Goal: Check status: Check status

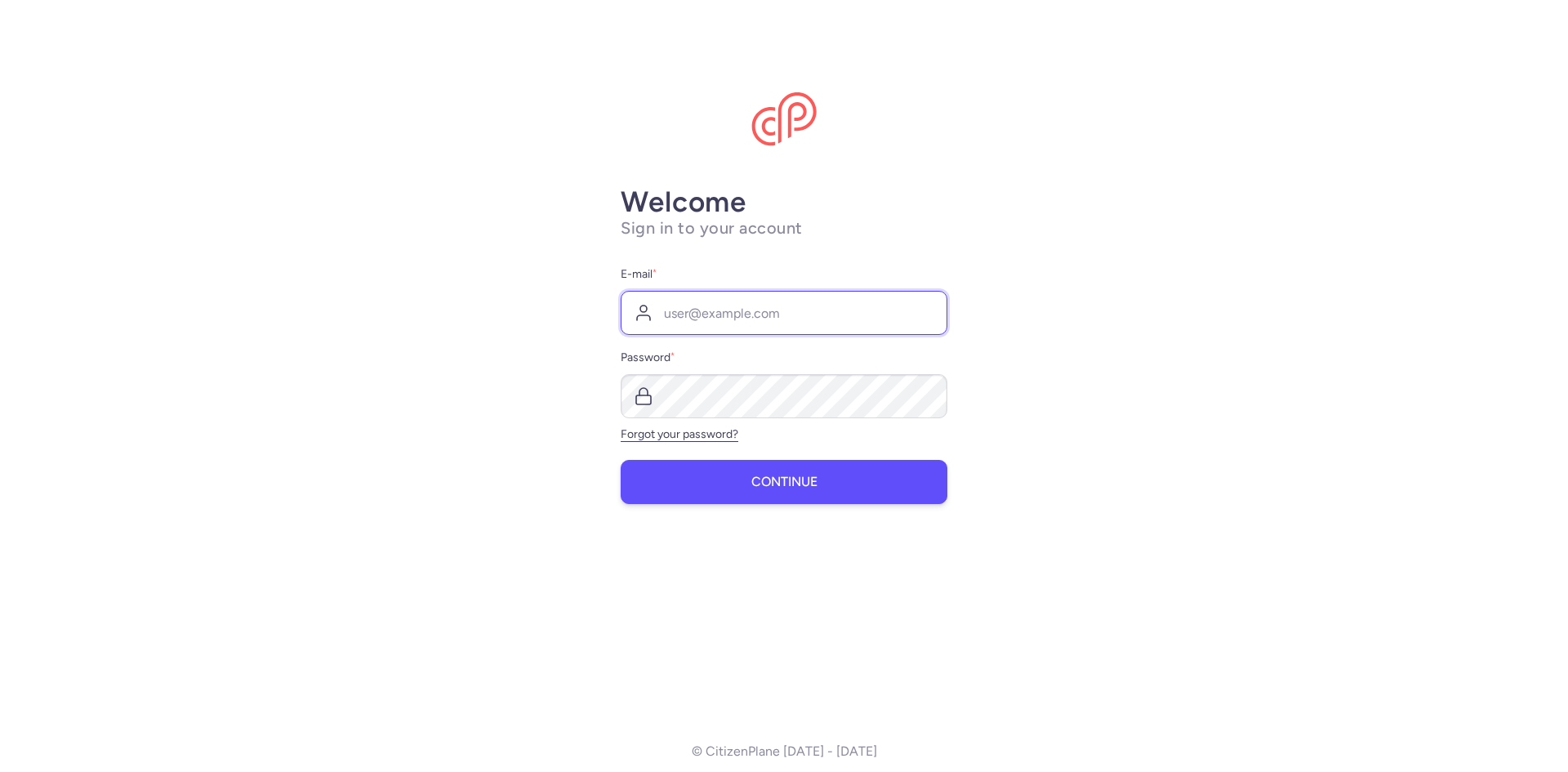
type input "[PERSON_NAME][EMAIL_ADDRESS][DOMAIN_NAME]"
click at [751, 490] on button "Continue" at bounding box center [784, 482] width 327 height 44
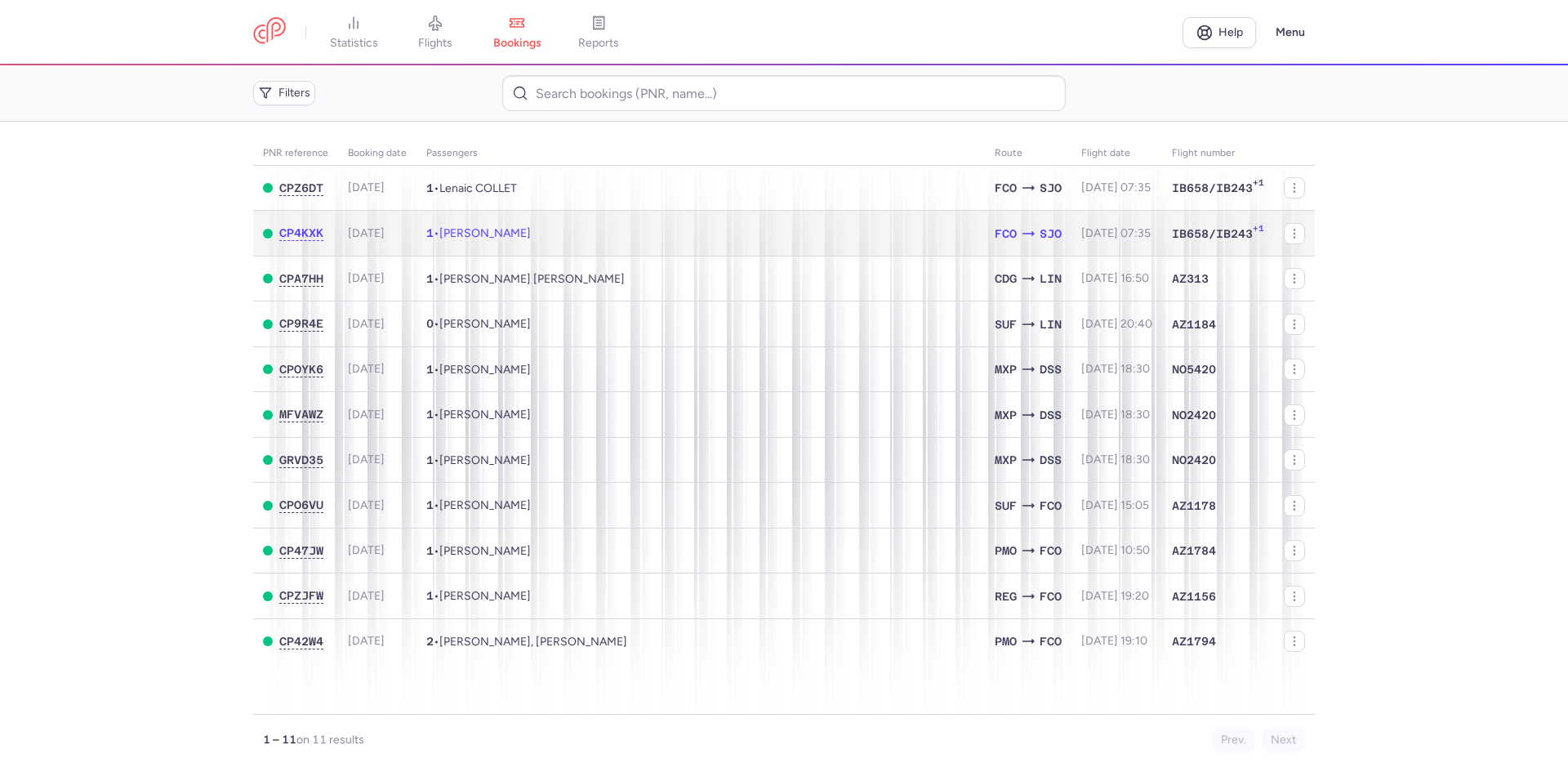
click at [787, 236] on td "1 • [PERSON_NAME]" at bounding box center [700, 234] width 568 height 46
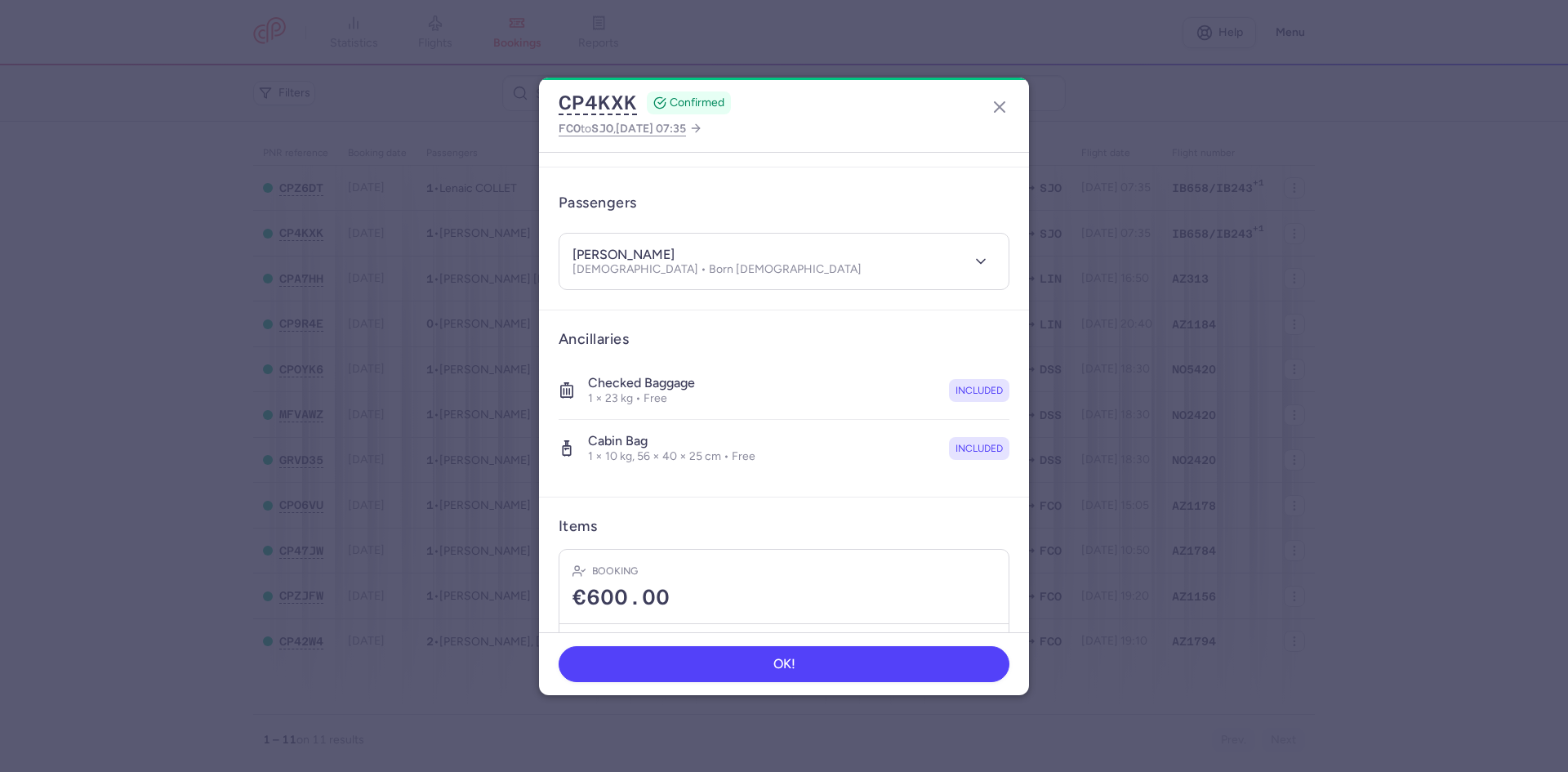
scroll to position [185, 0]
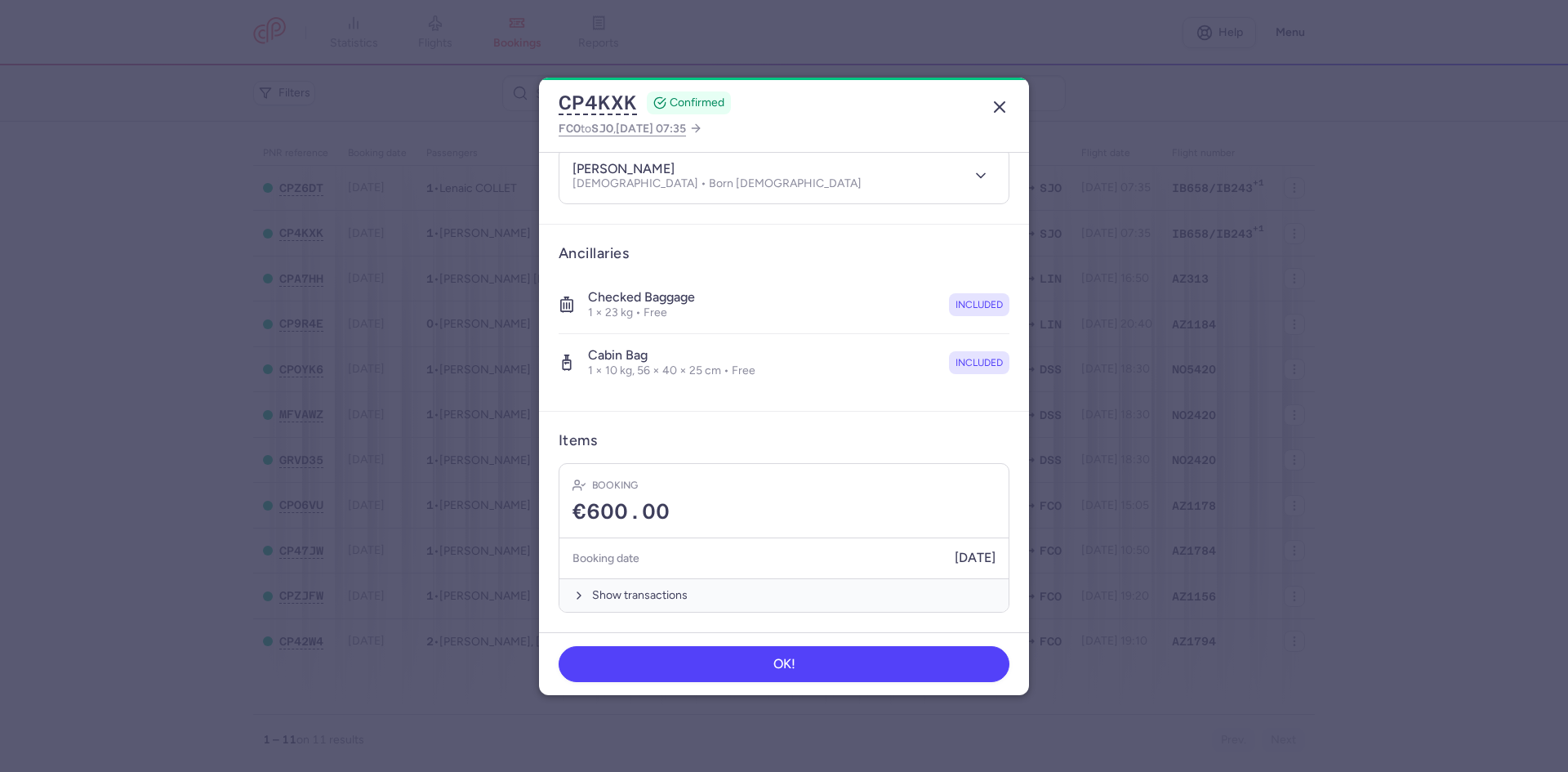
click at [1000, 98] on icon "button" at bounding box center [1001, 108] width 20 height 20
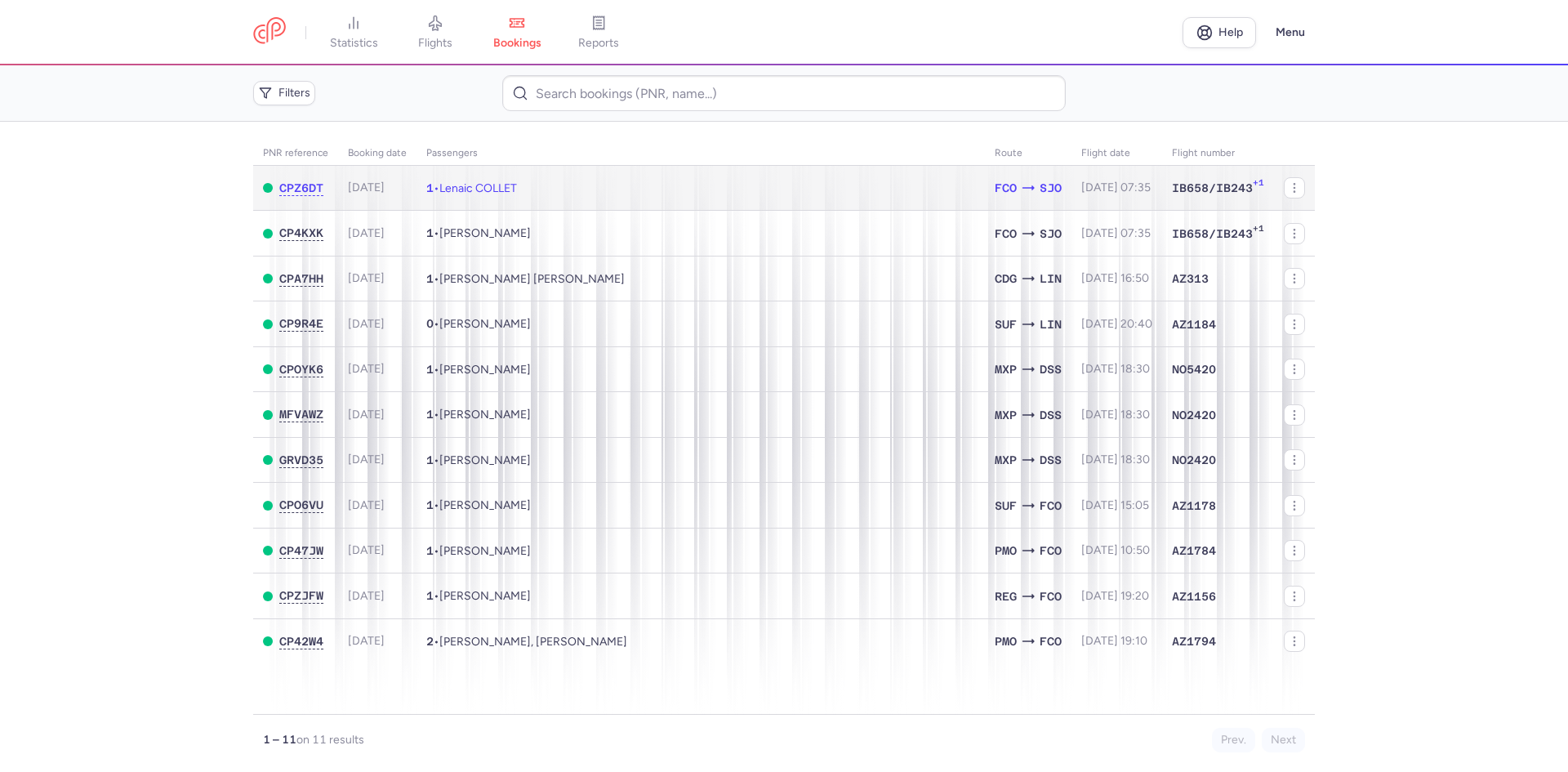
click at [906, 186] on td "1 • Lenaic COLLET" at bounding box center [700, 188] width 568 height 45
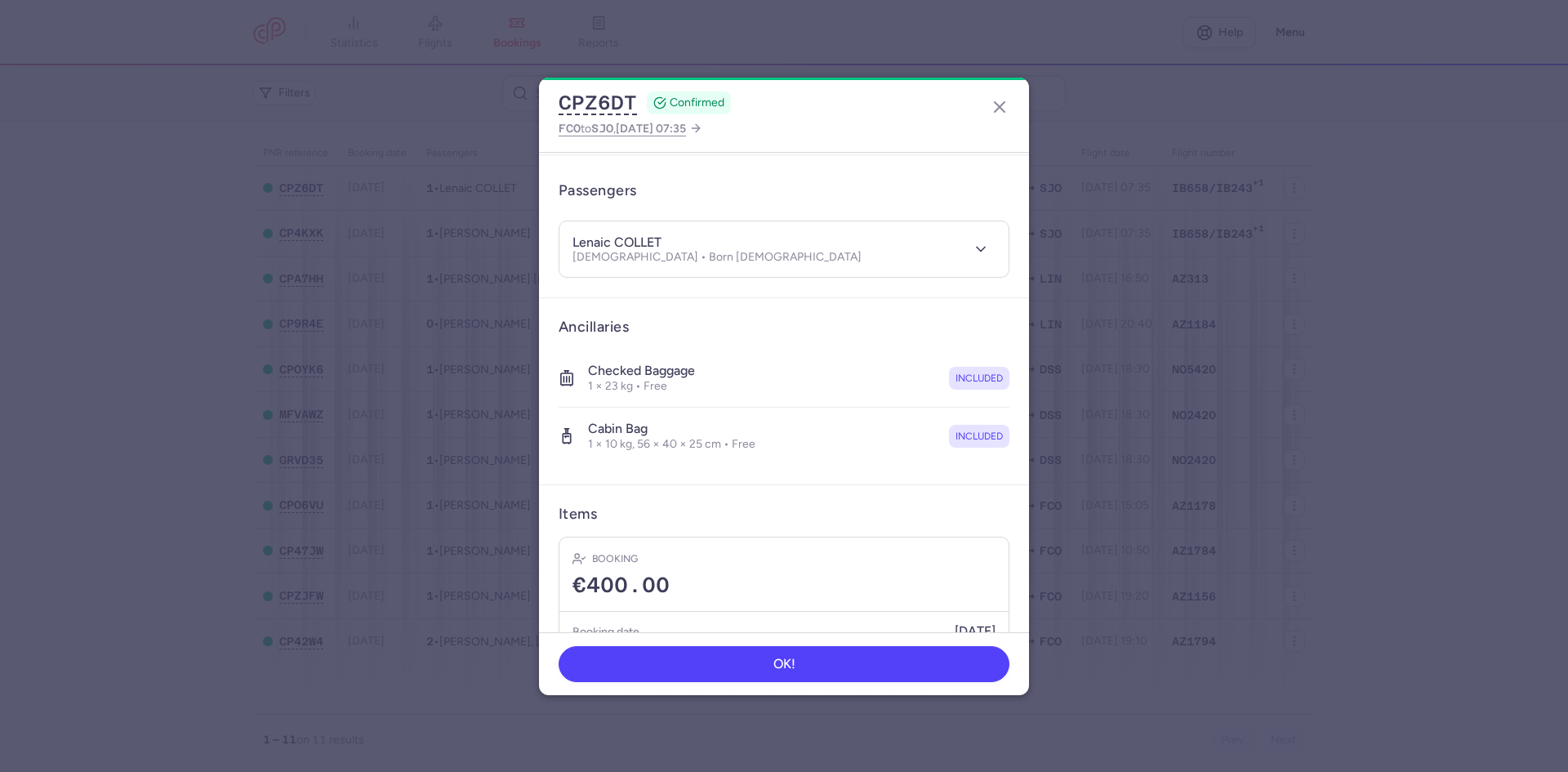
scroll to position [185, 0]
